Goal: Find specific fact: Find specific fact

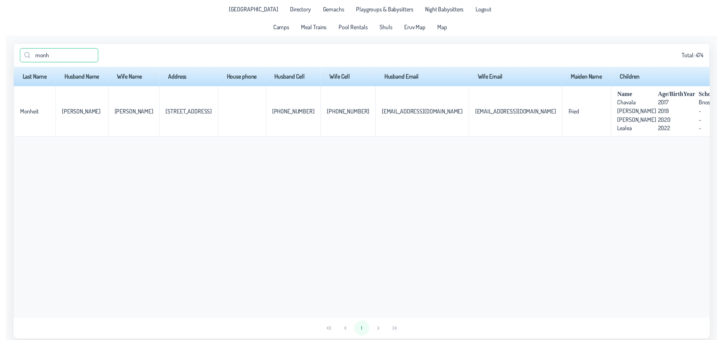
scroll to position [0, 134]
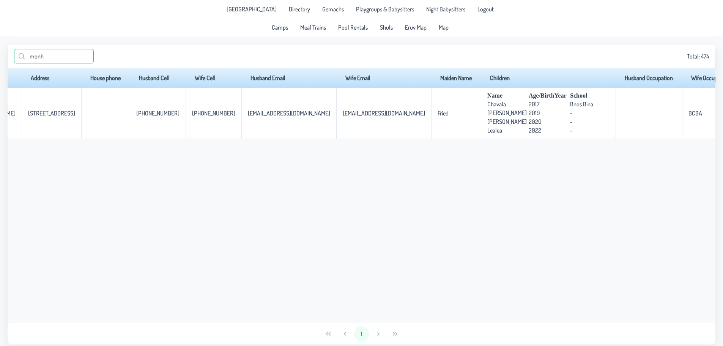
drag, startPoint x: 51, startPoint y: 60, endPoint x: 11, endPoint y: 52, distance: 40.2
click at [11, 52] on div "monh Total: 474" at bounding box center [362, 56] width 708 height 24
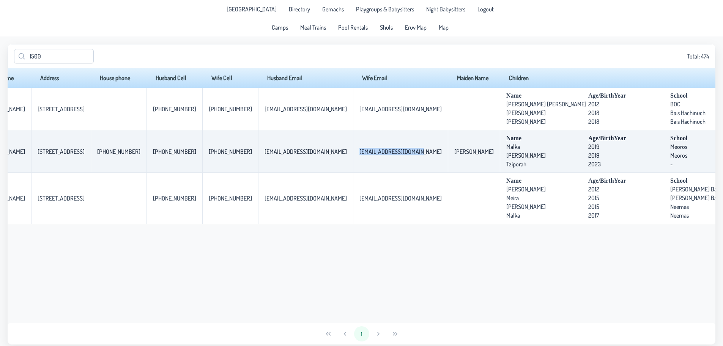
drag, startPoint x: 388, startPoint y: 152, endPoint x: 324, endPoint y: 153, distance: 64.2
click at [353, 153] on td "[EMAIL_ADDRESS][DOMAIN_NAME]" at bounding box center [400, 151] width 95 height 43
click at [363, 159] on td "[EMAIL_ADDRESS][DOMAIN_NAME]" at bounding box center [400, 151] width 95 height 43
drag, startPoint x: 385, startPoint y: 152, endPoint x: 321, endPoint y: 150, distance: 64.6
click at [353, 150] on td "[EMAIL_ADDRESS][DOMAIN_NAME]" at bounding box center [400, 151] width 95 height 43
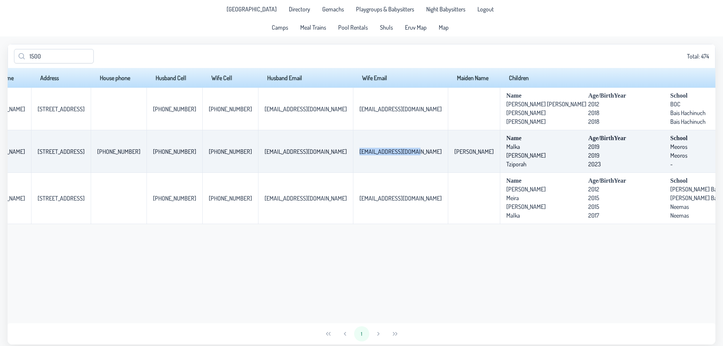
drag, startPoint x: 382, startPoint y: 166, endPoint x: 357, endPoint y: 163, distance: 24.5
click at [381, 166] on td "[EMAIL_ADDRESS][DOMAIN_NAME]" at bounding box center [400, 151] width 95 height 43
click at [353, 155] on td "[EMAIL_ADDRESS][DOMAIN_NAME]" at bounding box center [400, 151] width 95 height 43
drag, startPoint x: 327, startPoint y: 151, endPoint x: 385, endPoint y: 161, distance: 59.7
click at [382, 151] on p-celleditor "[EMAIL_ADDRESS][DOMAIN_NAME]" at bounding box center [401, 152] width 82 height 8
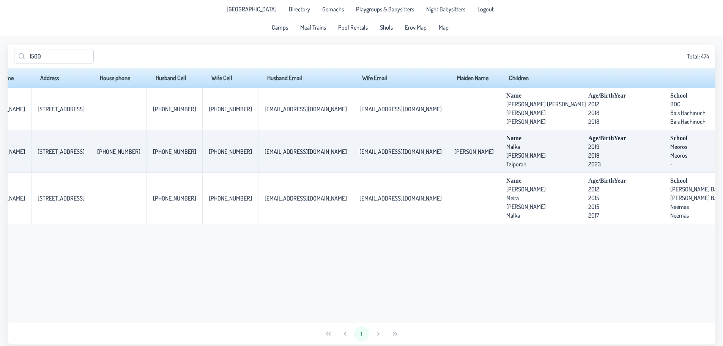
click at [385, 163] on td "[EMAIL_ADDRESS][DOMAIN_NAME]" at bounding box center [400, 151] width 95 height 43
drag, startPoint x: 386, startPoint y: 152, endPoint x: 328, endPoint y: 152, distance: 57.7
click at [360, 152] on p-celleditor "[EMAIL_ADDRESS][DOMAIN_NAME]" at bounding box center [401, 152] width 82 height 8
copy p-celleditor "[EMAIL_ADDRESS][DOMAIN_NAME]"
drag, startPoint x: 426, startPoint y: 179, endPoint x: 264, endPoint y: 152, distance: 164.4
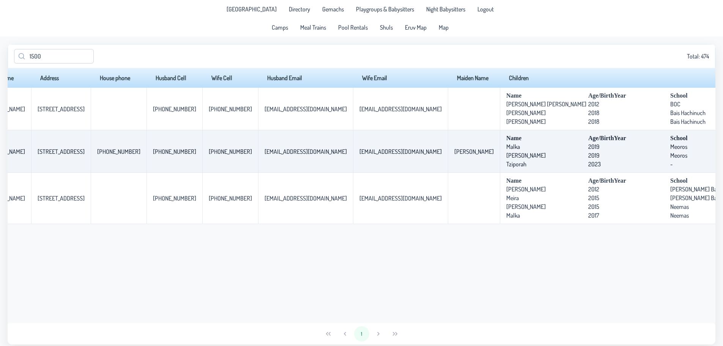
click at [448, 180] on td at bounding box center [474, 198] width 52 height 51
drag, startPoint x: 74, startPoint y: 154, endPoint x: 21, endPoint y: 156, distance: 52.8
click at [31, 156] on td "[STREET_ADDRESS]" at bounding box center [61, 151] width 60 height 43
click at [32, 160] on td "[STREET_ADDRESS]" at bounding box center [61, 151] width 60 height 43
click at [31, 157] on td "[STREET_ADDRESS]" at bounding box center [61, 151] width 60 height 43
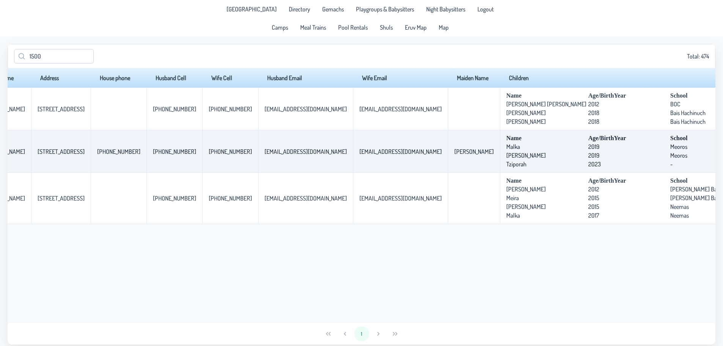
click at [31, 150] on td "[STREET_ADDRESS]" at bounding box center [61, 151] width 60 height 43
drag, startPoint x: 24, startPoint y: 151, endPoint x: 30, endPoint y: 149, distance: 6.7
click at [38, 148] on p-celleditor "[STREET_ADDRESS]" at bounding box center [61, 152] width 47 height 8
drag, startPoint x: 22, startPoint y: 151, endPoint x: 76, endPoint y: 154, distance: 54.8
click at [76, 154] on td "[STREET_ADDRESS]" at bounding box center [61, 151] width 60 height 43
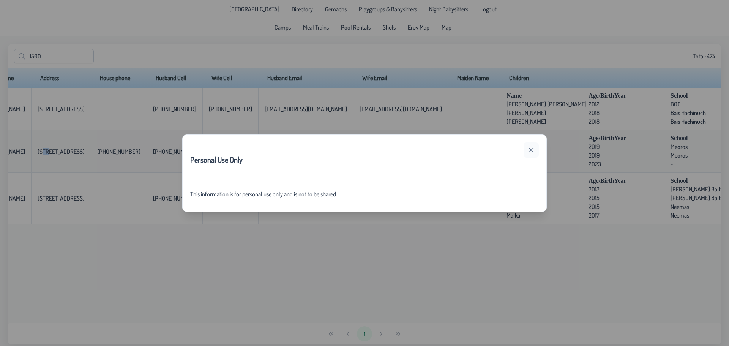
click at [527, 148] on button "button" at bounding box center [531, 149] width 15 height 15
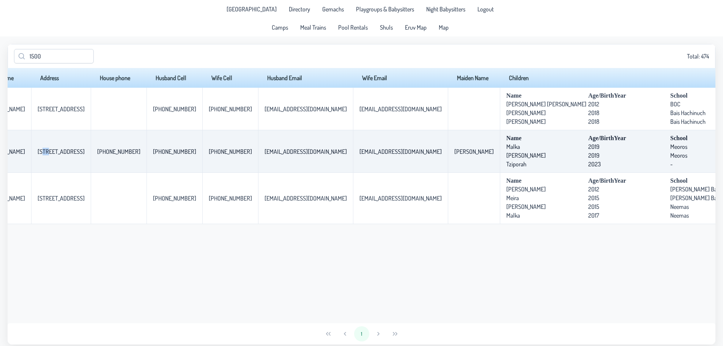
copy p-celleditor "[STREET_ADDRESS]"
drag, startPoint x: 22, startPoint y: 59, endPoint x: 6, endPoint y: 58, distance: 16.0
click at [6, 58] on app-data "1500 Total: 474 Last Name Husband Name Wife Name Address House phone Husband Ce…" at bounding box center [361, 194] width 723 height 316
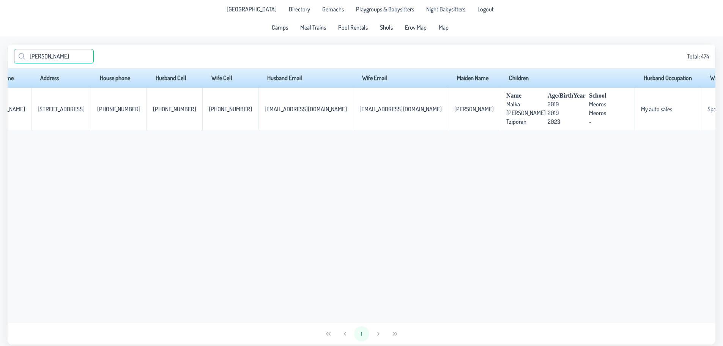
type input "[PERSON_NAME]"
